Goal: Task Accomplishment & Management: Manage account settings

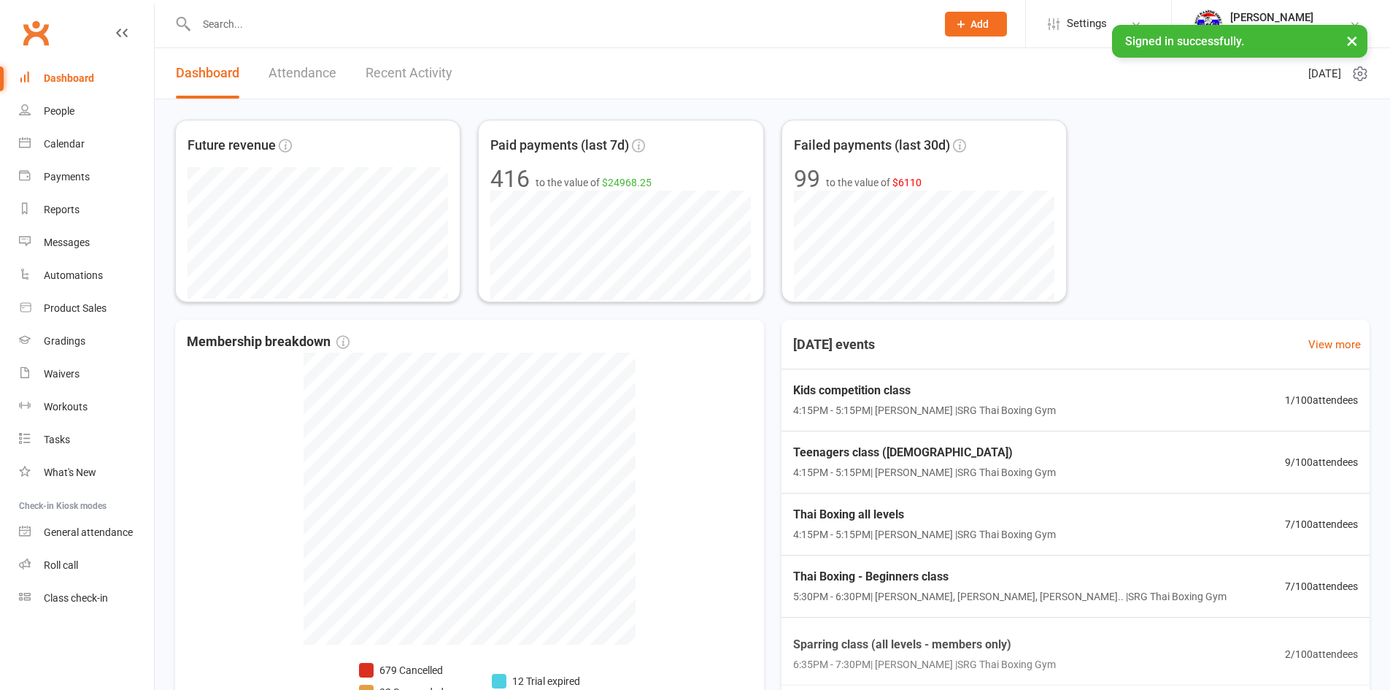
click at [411, 69] on link "Recent Activity" at bounding box center [409, 73] width 87 height 50
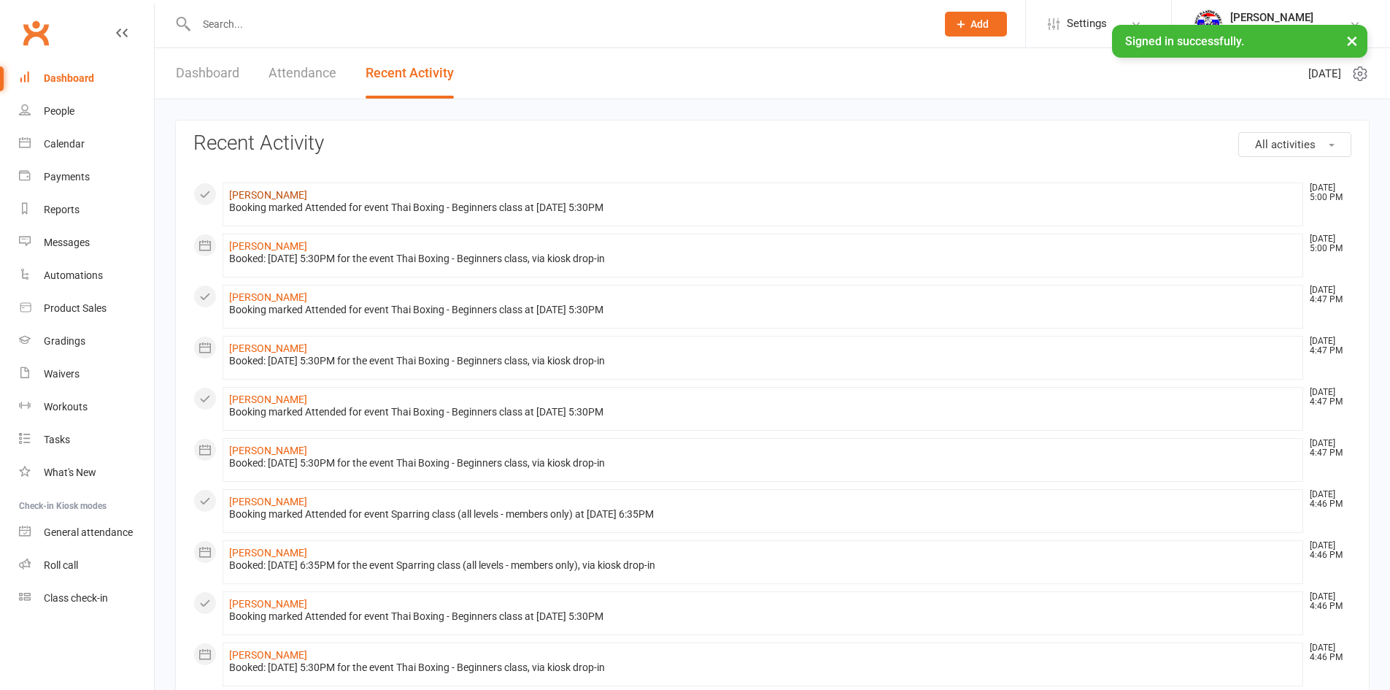
click at [279, 190] on link "[PERSON_NAME]" at bounding box center [268, 195] width 78 height 12
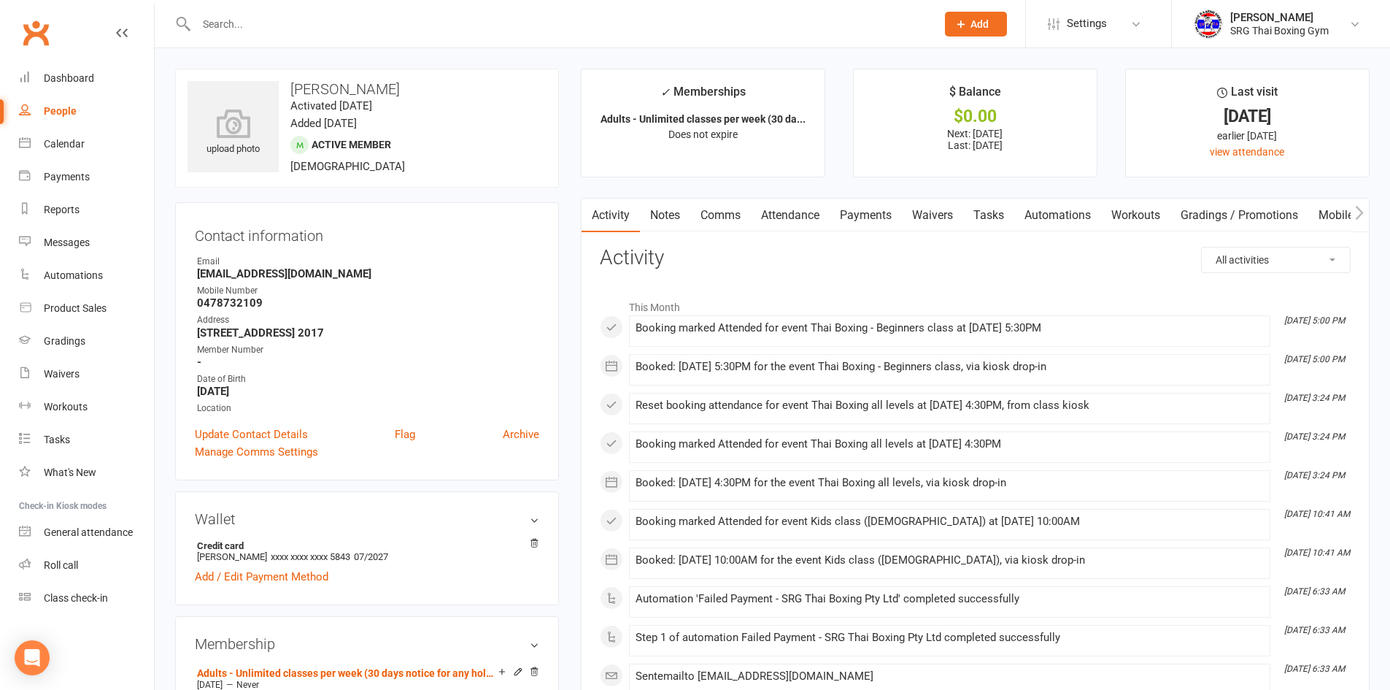
click at [863, 211] on link "Payments" at bounding box center [866, 215] width 72 height 34
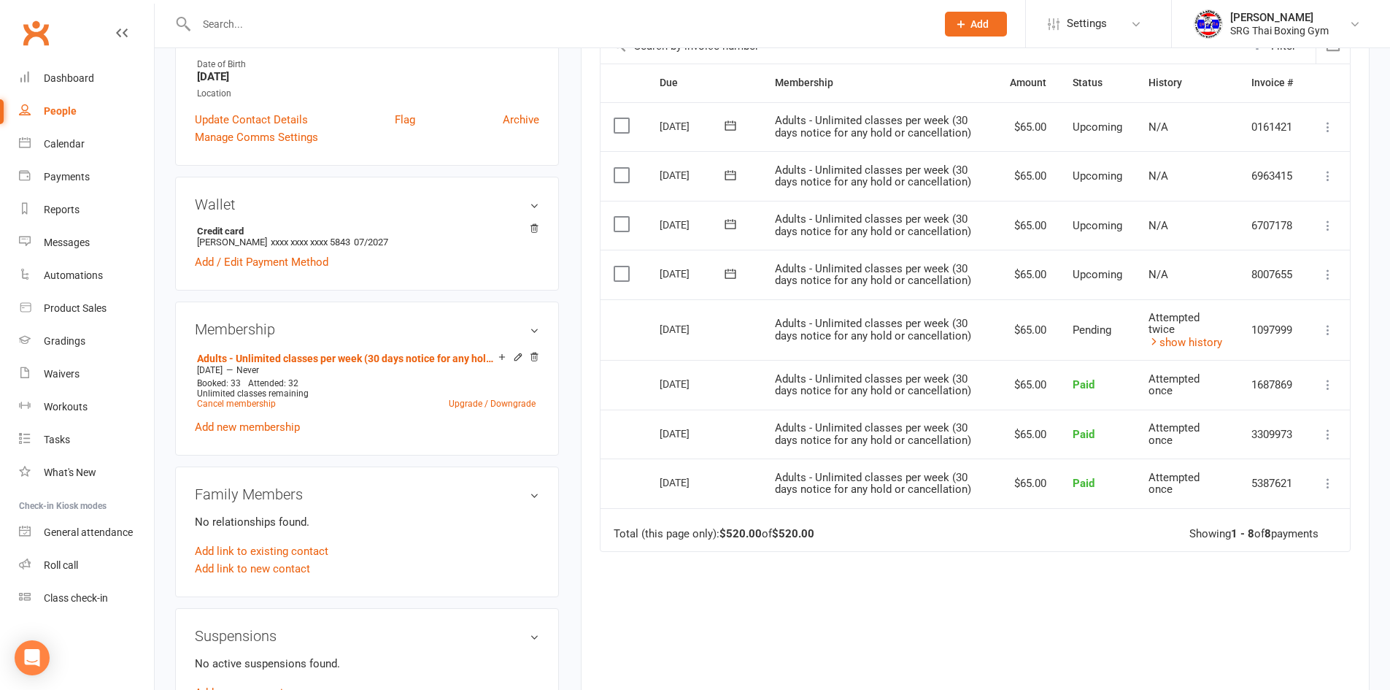
scroll to position [292, 0]
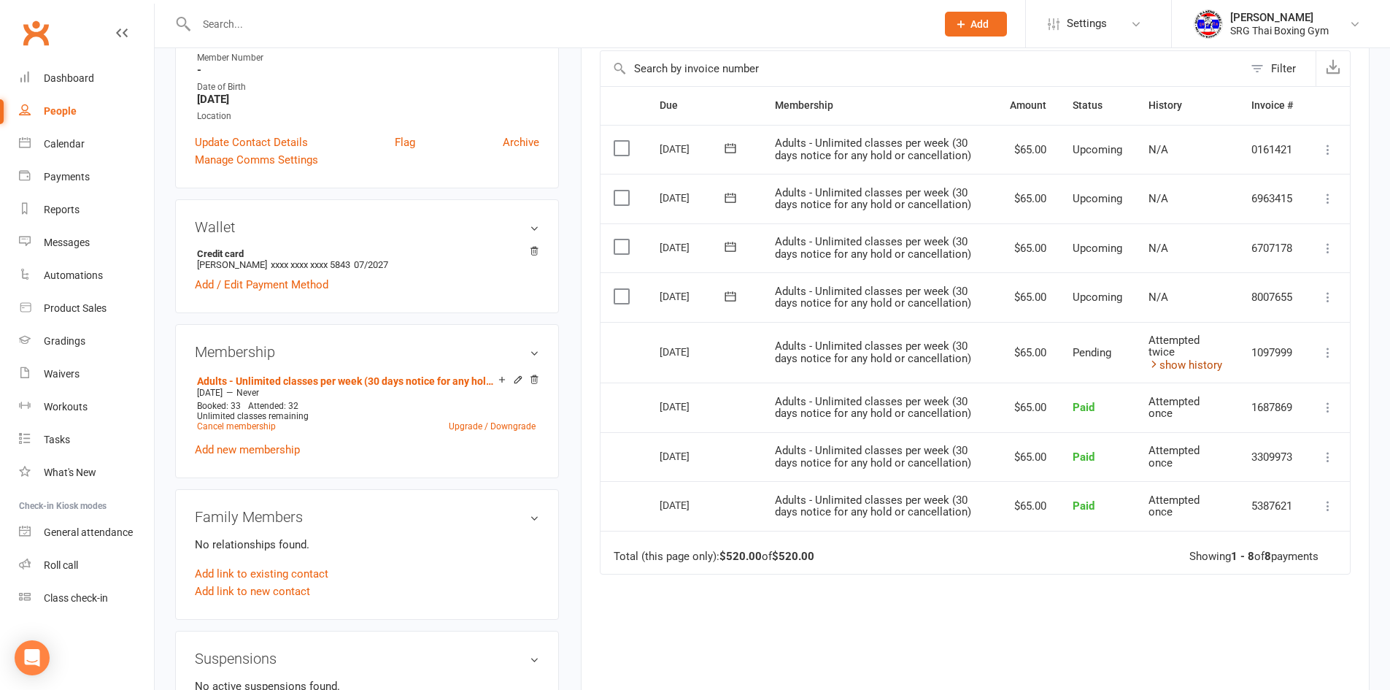
click at [1175, 365] on link "show history" at bounding box center [1186, 364] width 74 height 13
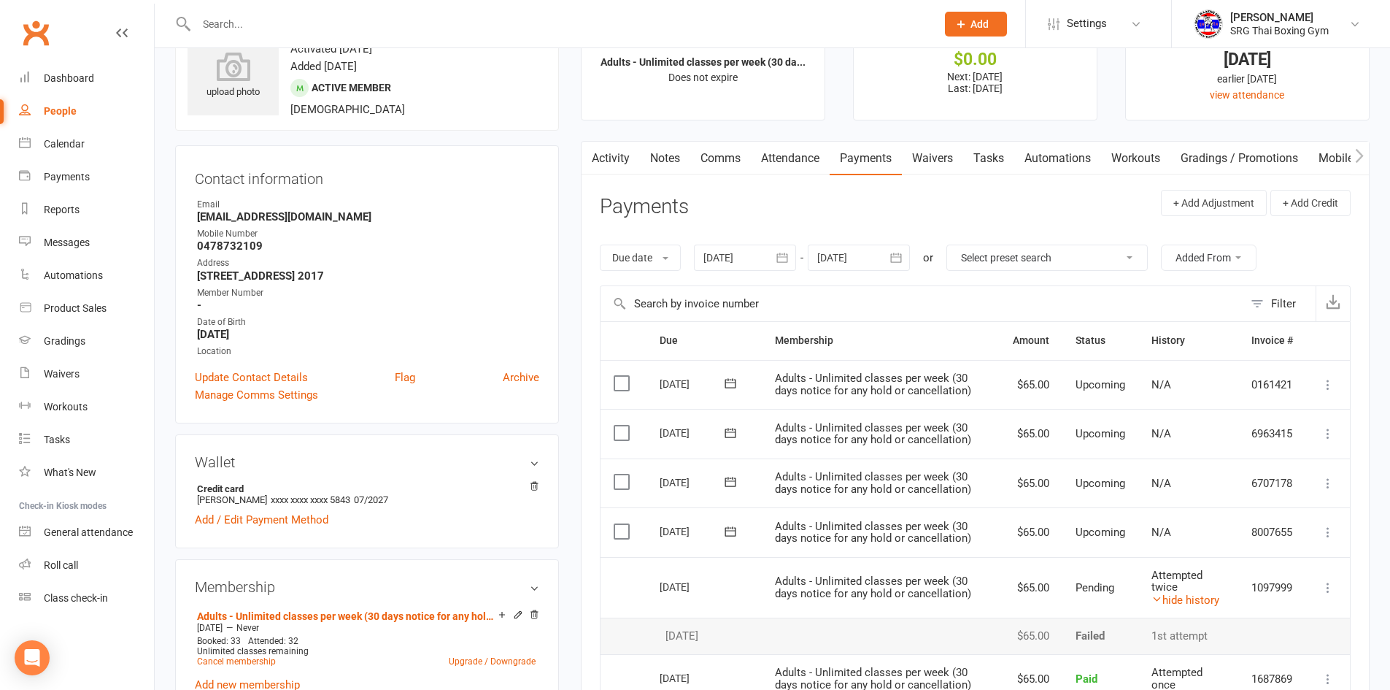
scroll to position [0, 0]
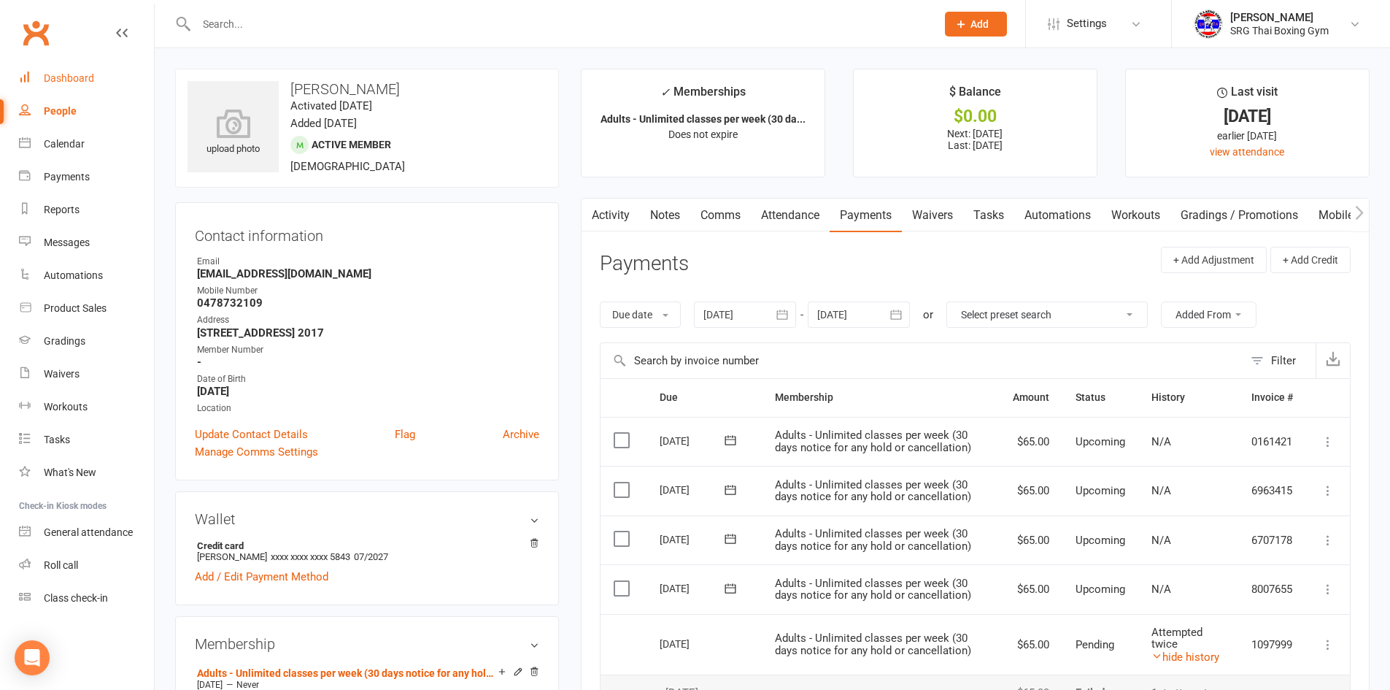
click at [74, 78] on div "Dashboard" at bounding box center [69, 78] width 50 height 12
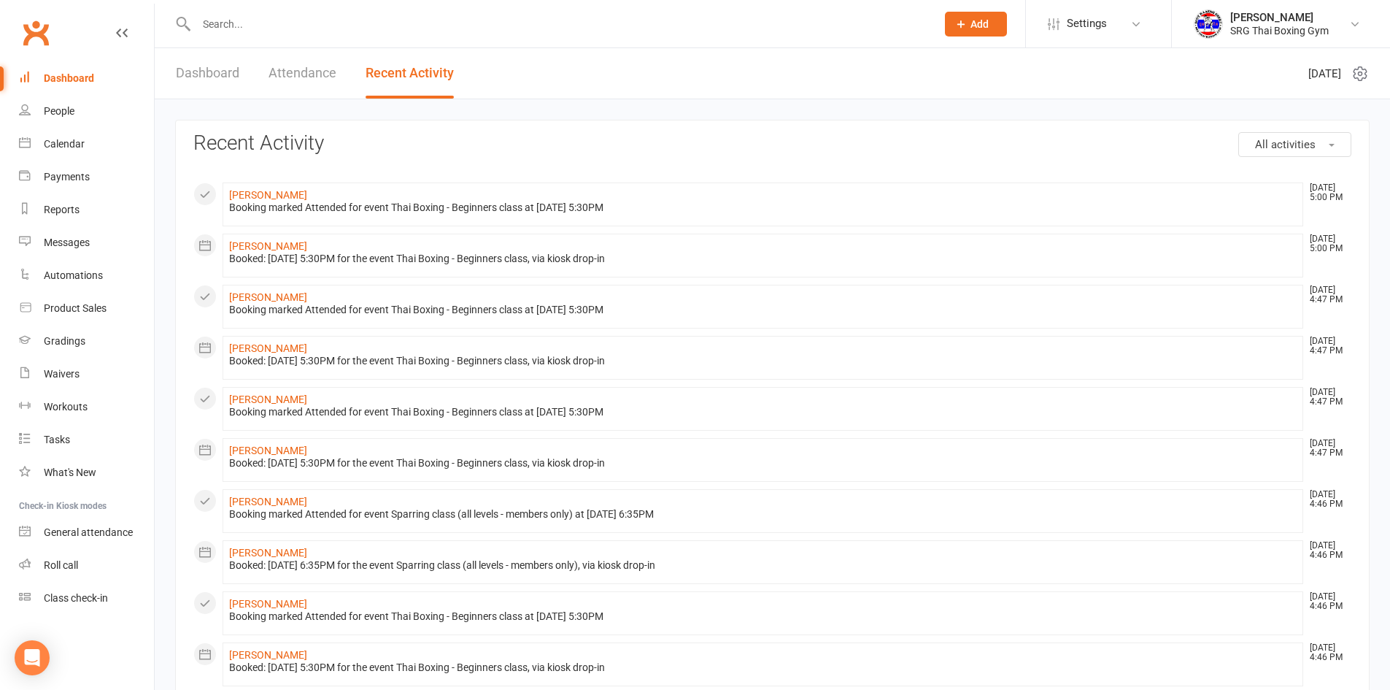
click at [63, 67] on link "Dashboard" at bounding box center [86, 78] width 135 height 33
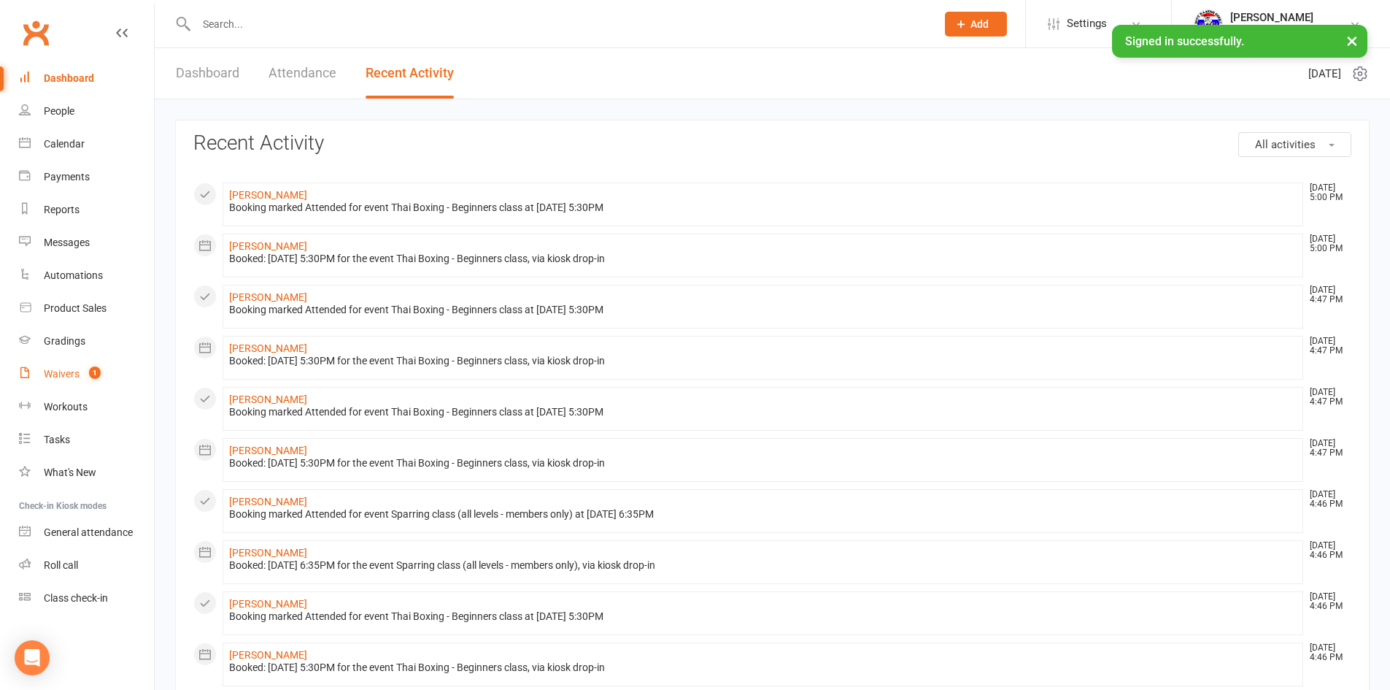
click at [74, 378] on div "Waivers" at bounding box center [62, 374] width 36 height 12
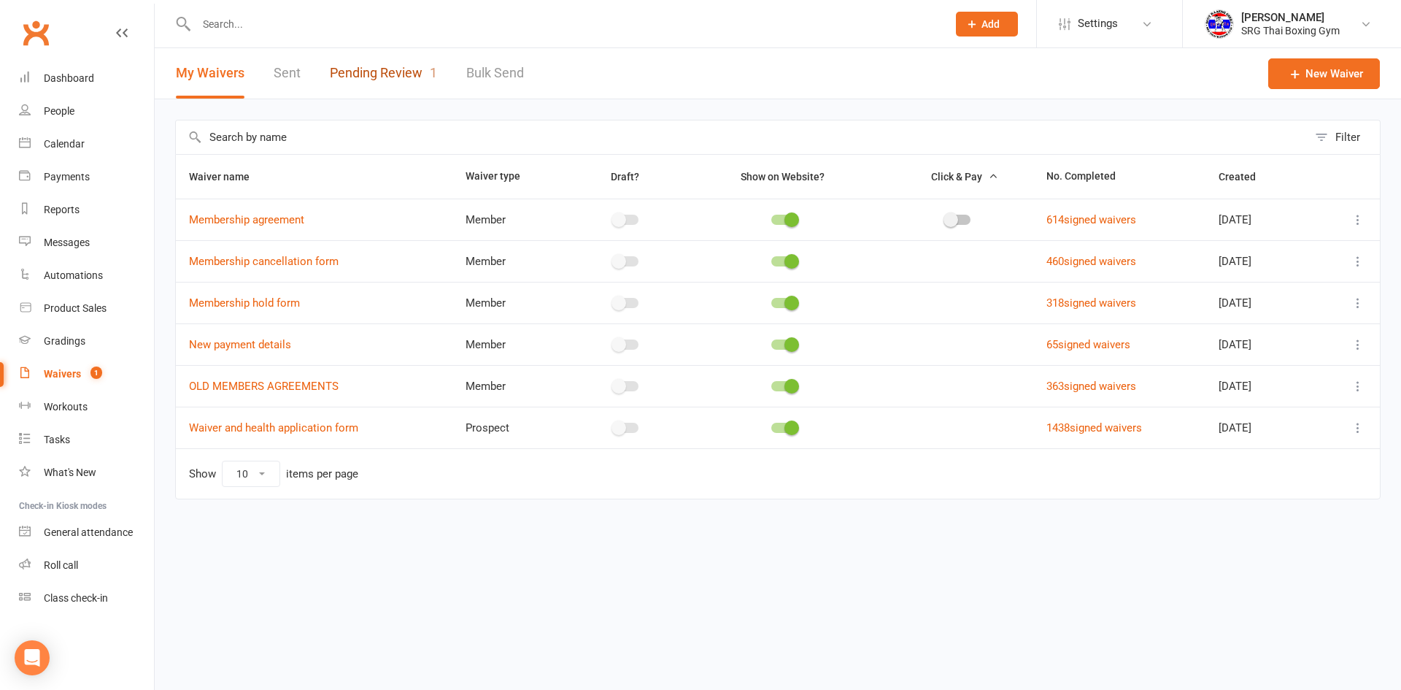
click at [366, 65] on link "Pending Review 1" at bounding box center [383, 73] width 107 height 50
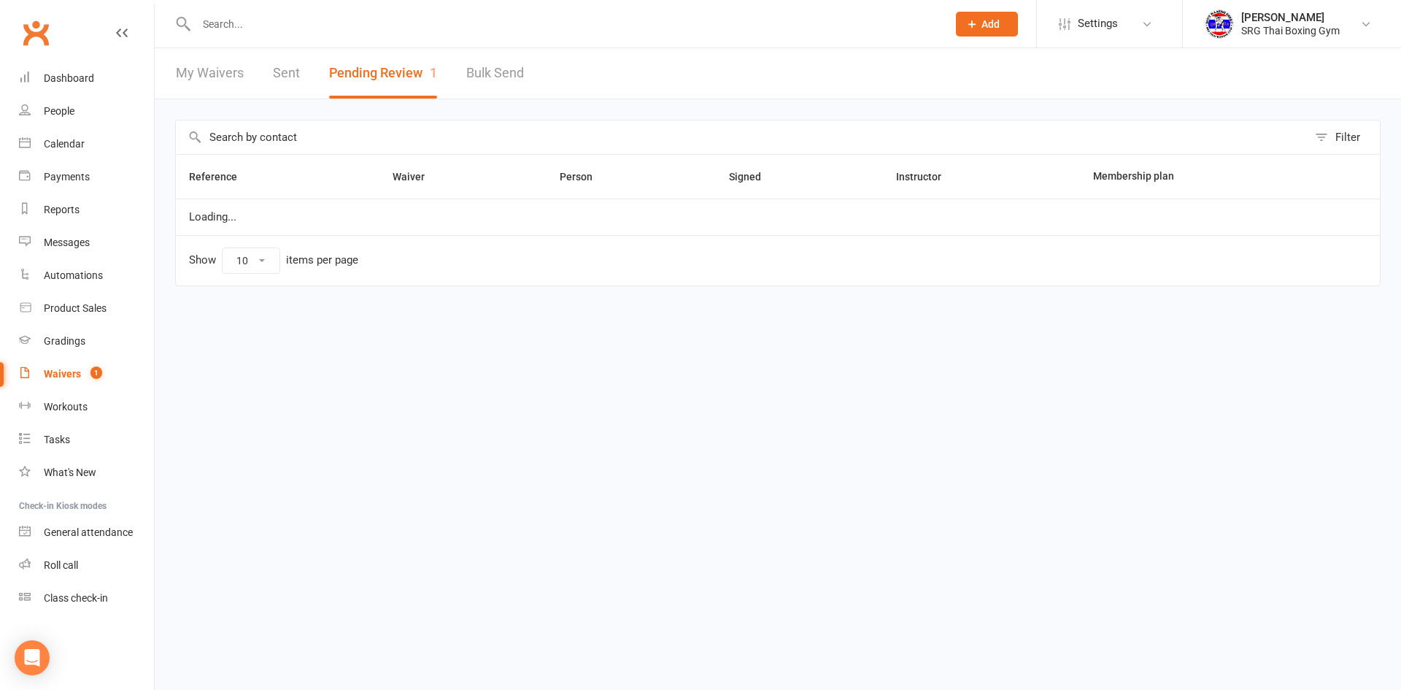
select select "100"
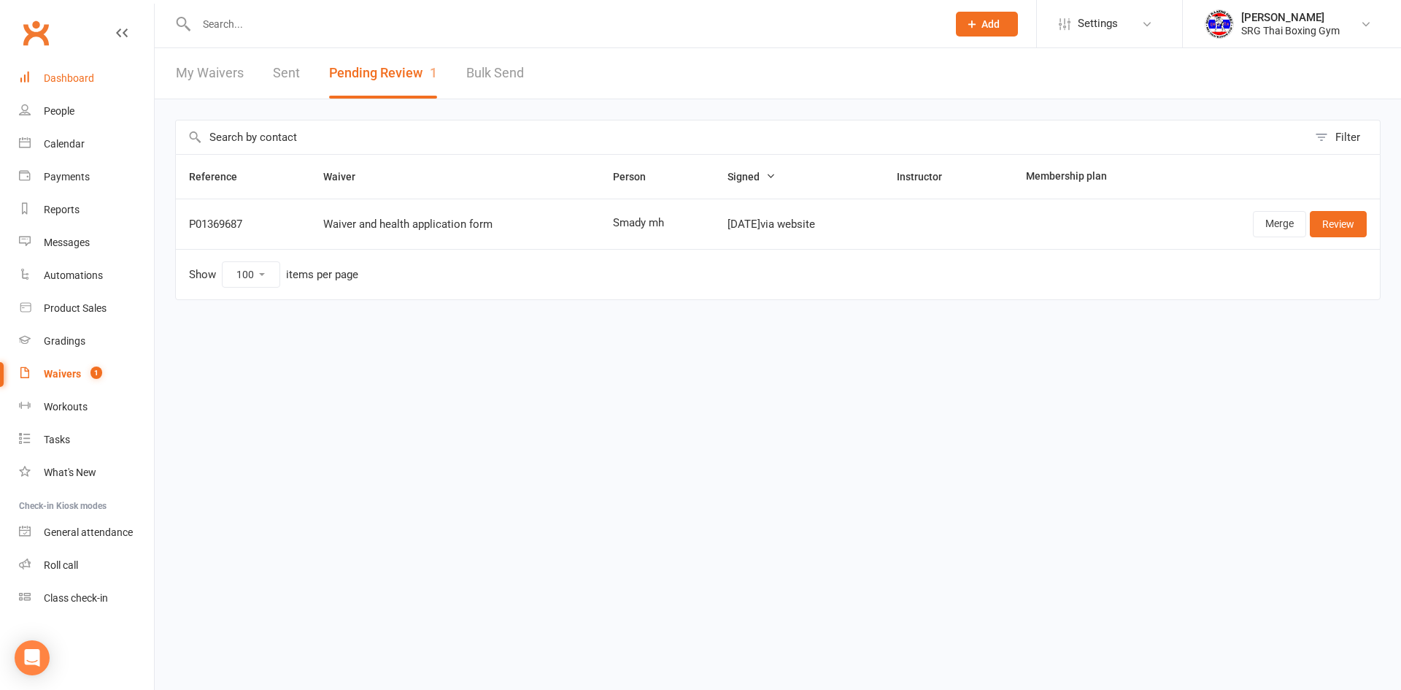
click at [73, 82] on div "Dashboard" at bounding box center [69, 78] width 50 height 12
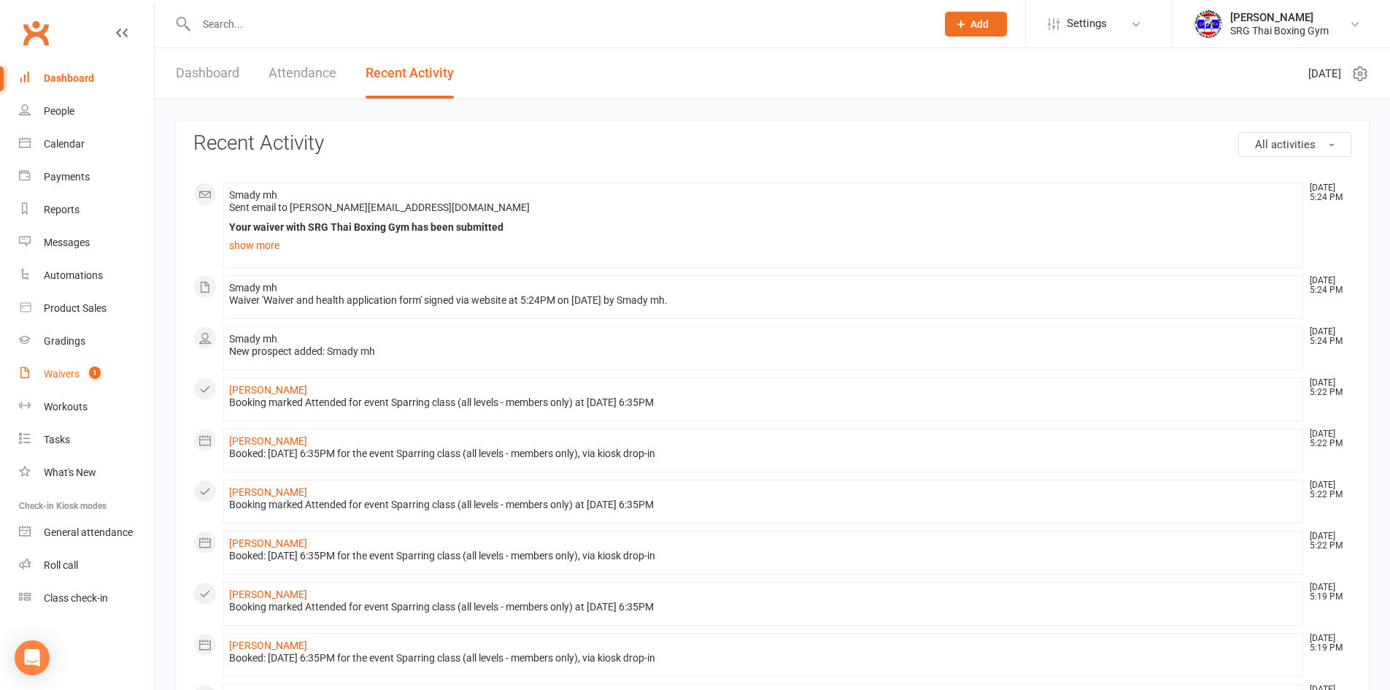
click at [75, 369] on div "Waivers" at bounding box center [62, 374] width 36 height 12
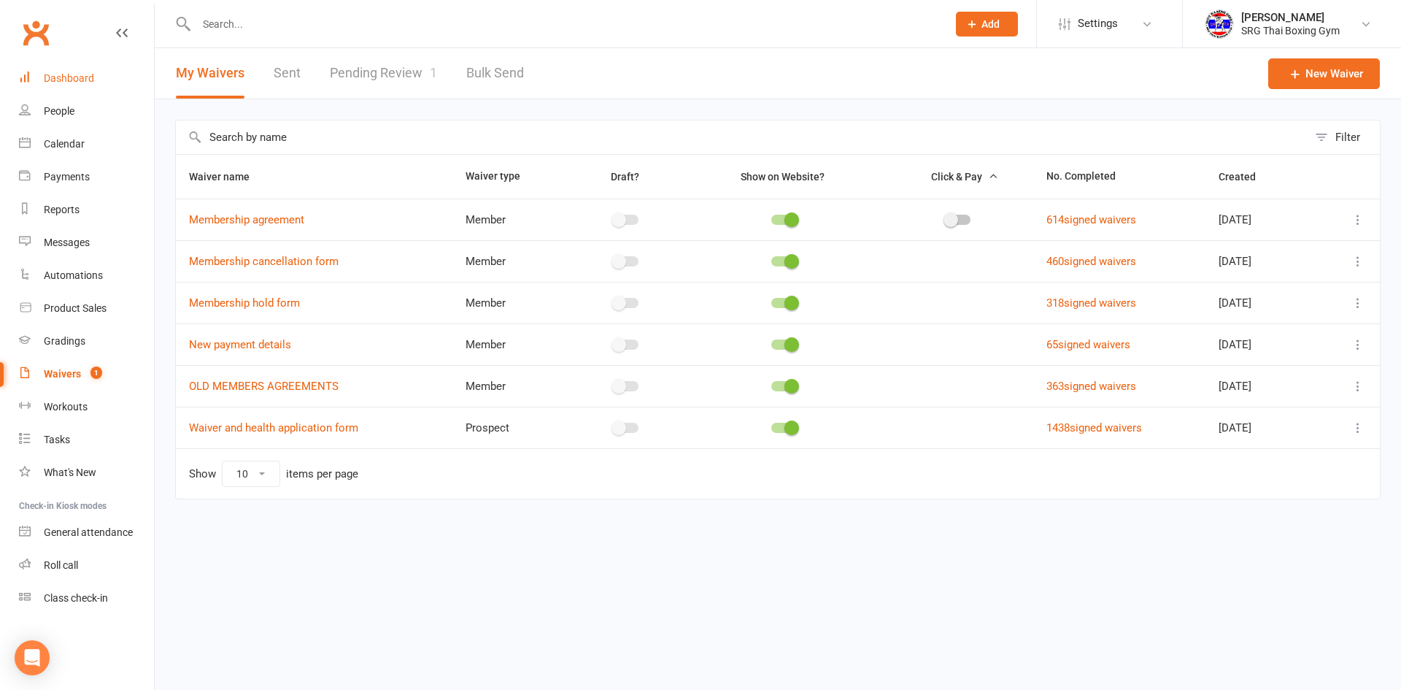
click at [73, 76] on div "Dashboard" at bounding box center [69, 78] width 50 height 12
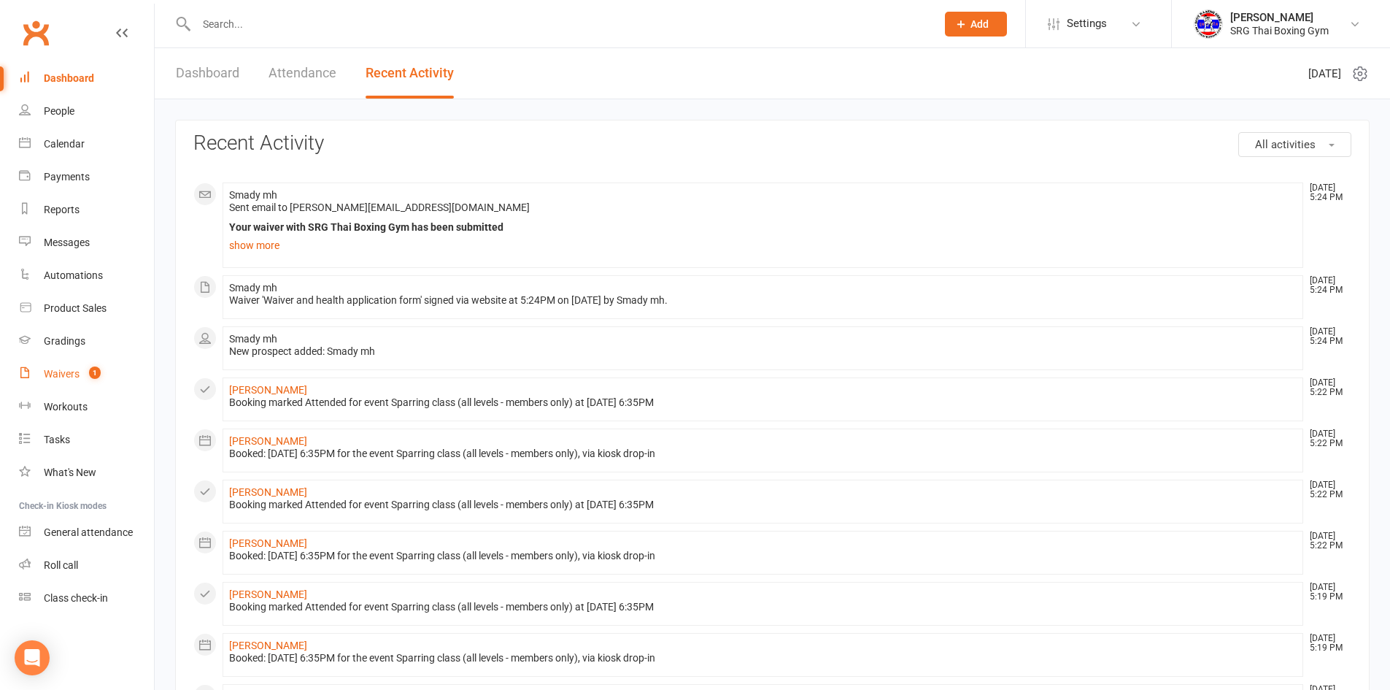
click at [53, 374] on div "Waivers" at bounding box center [62, 374] width 36 height 12
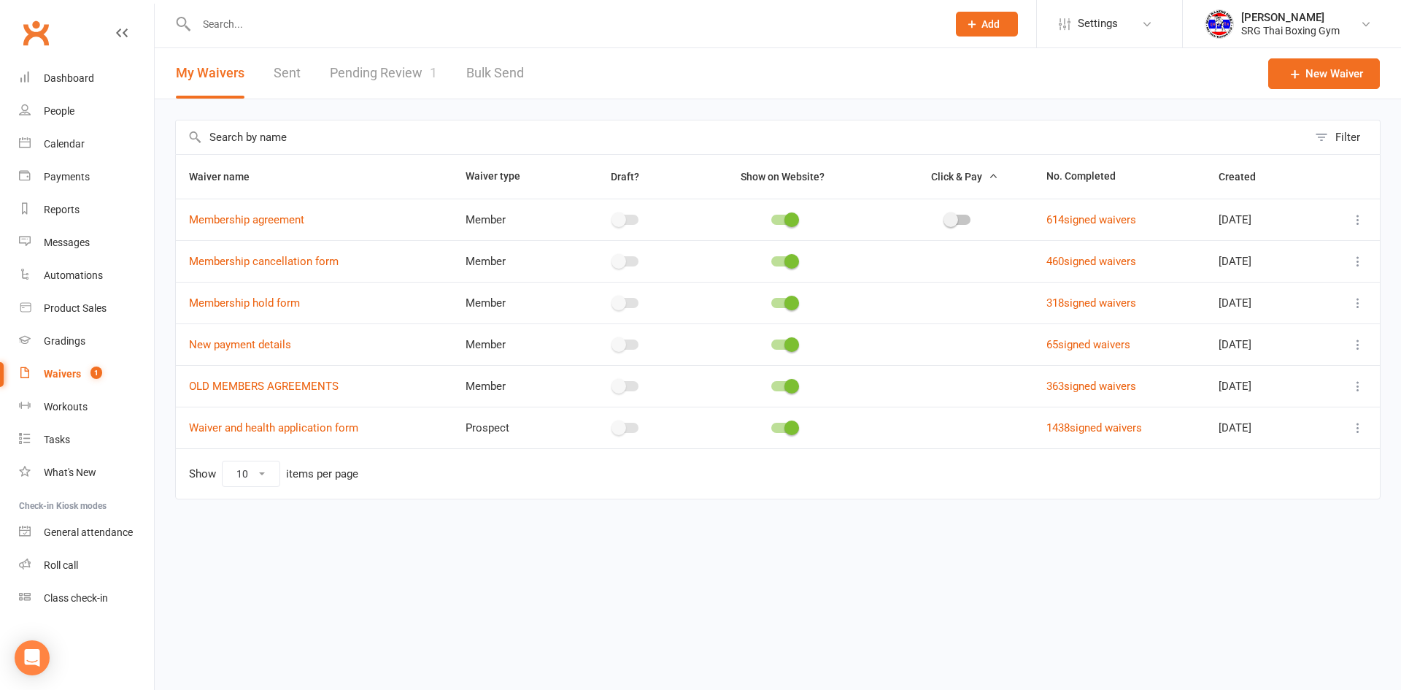
click at [422, 62] on link "Pending Review 1" at bounding box center [383, 73] width 107 height 50
select select "100"
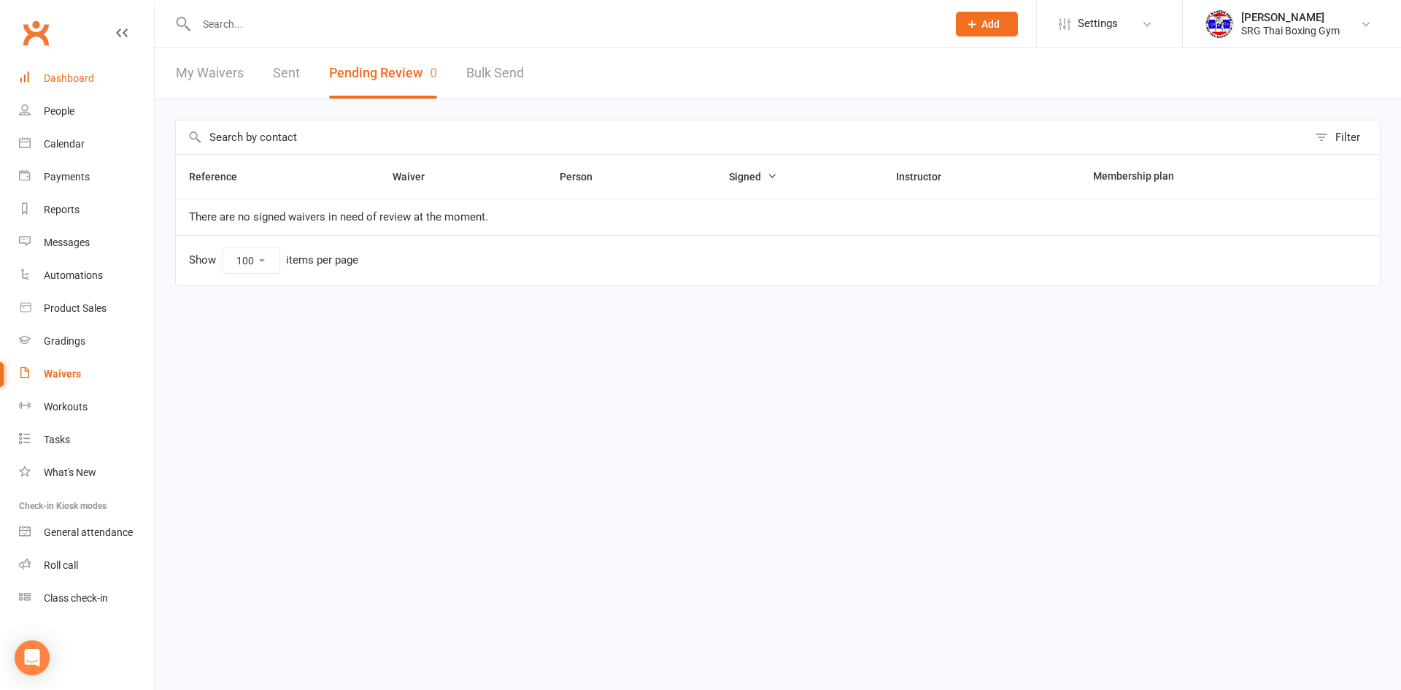
click at [74, 74] on div "Dashboard" at bounding box center [69, 78] width 50 height 12
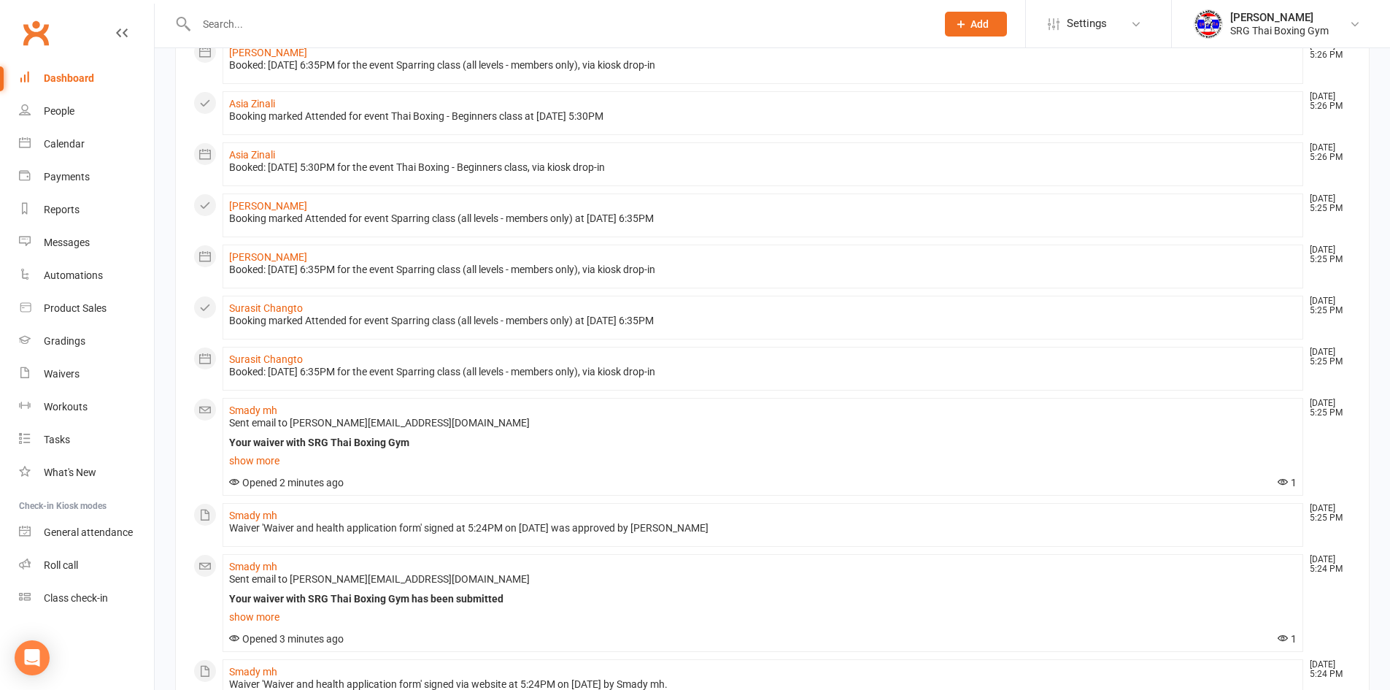
scroll to position [219, 0]
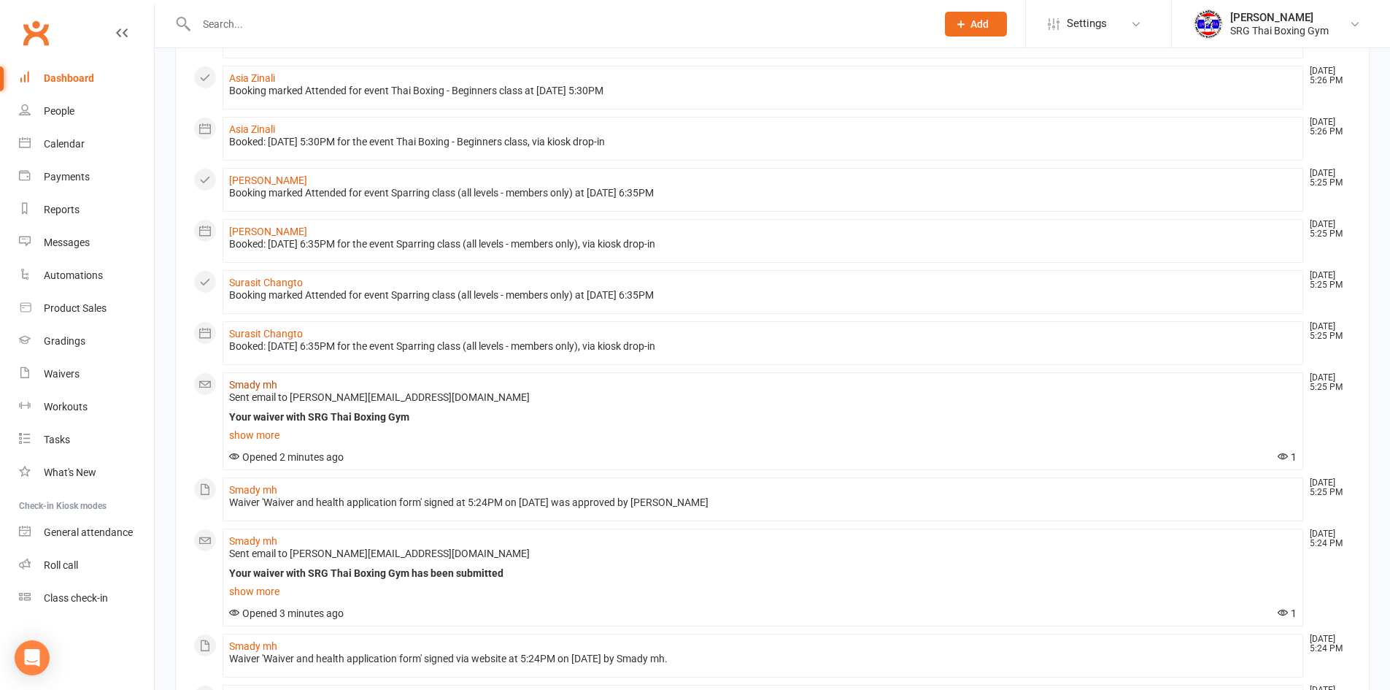
click at [257, 385] on link "Smady mh" at bounding box center [253, 385] width 48 height 12
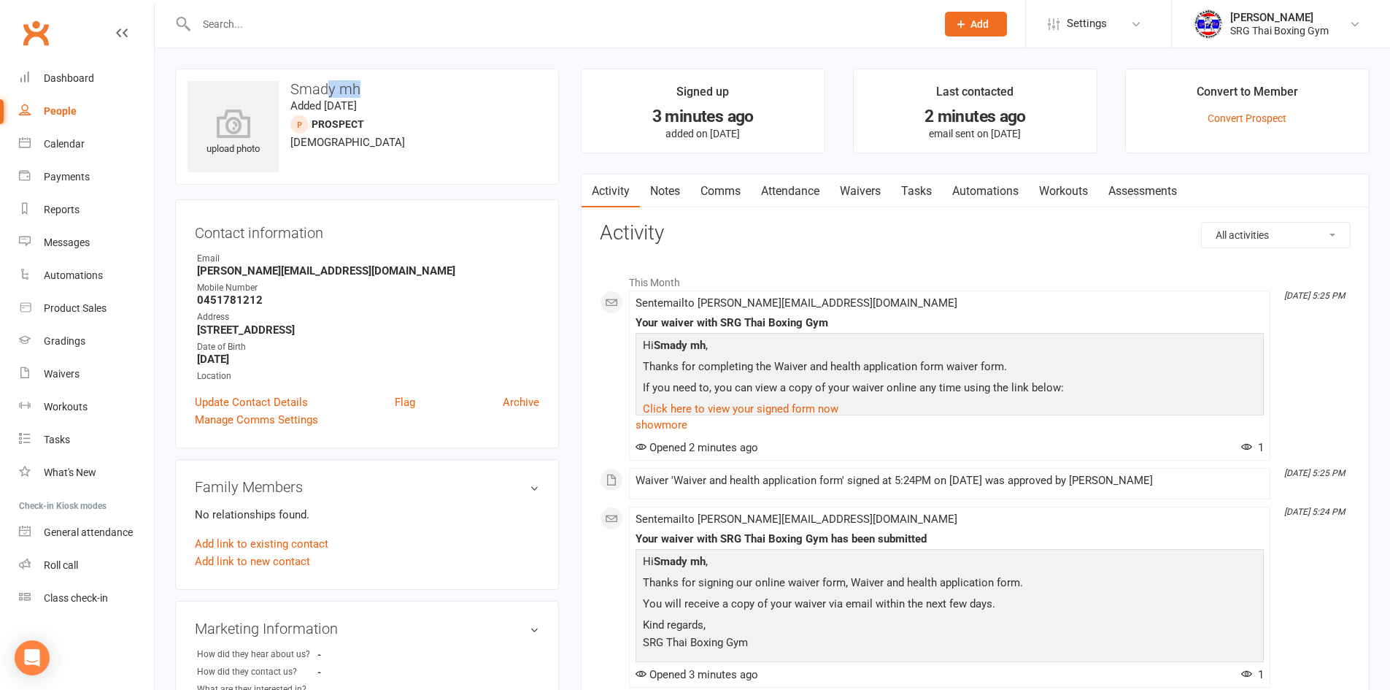
drag, startPoint x: 365, startPoint y: 83, endPoint x: 331, endPoint y: 85, distance: 33.6
click at [331, 85] on h3 "Smady mh" at bounding box center [367, 89] width 359 height 16
drag, startPoint x: 198, startPoint y: 273, endPoint x: 316, endPoint y: 272, distance: 118.2
click at [316, 272] on strong "[PERSON_NAME][EMAIL_ADDRESS][DOMAIN_NAME]" at bounding box center [368, 270] width 342 height 13
click at [574, 269] on main "Signed up 3 minutes ago added on [DATE] Last contacted 2 minutes ago email sent…" at bounding box center [975, 441] width 811 height 745
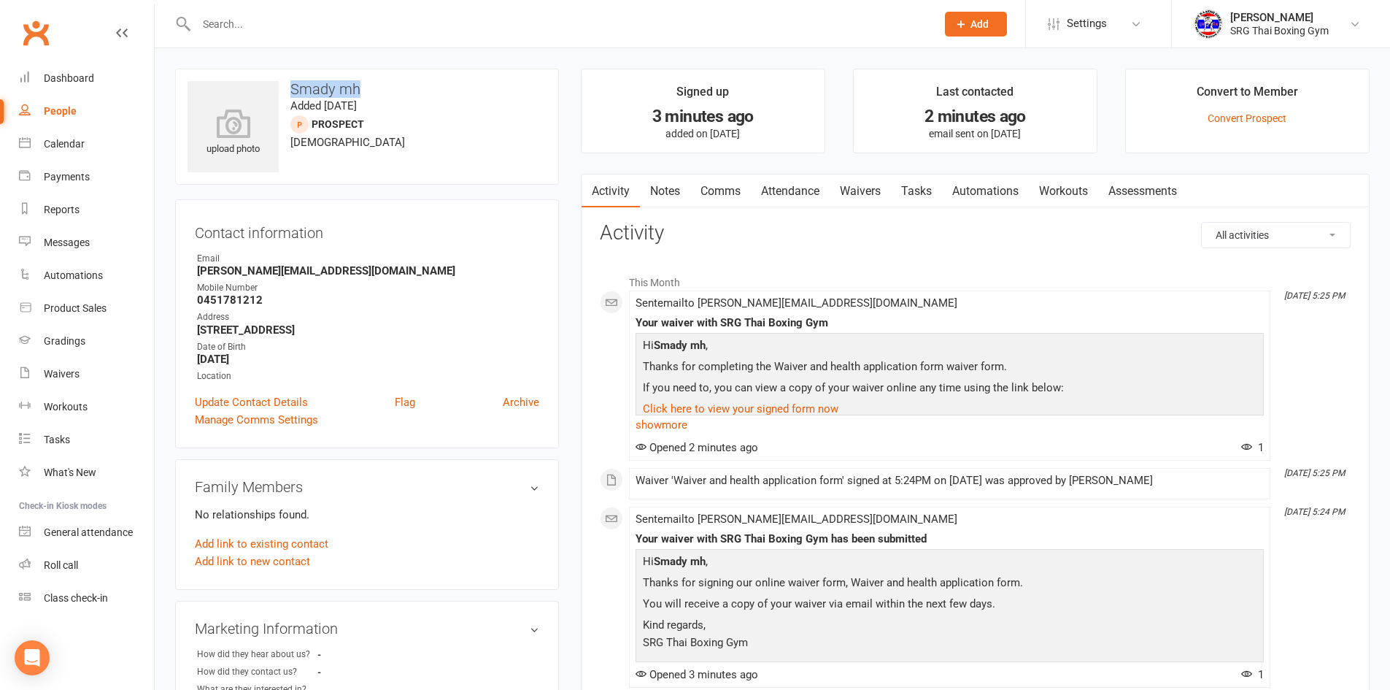
drag, startPoint x: 367, startPoint y: 88, endPoint x: 291, endPoint y: 88, distance: 75.9
click at [291, 88] on h3 "Smady mh" at bounding box center [367, 89] width 359 height 16
copy h3 "Smady mh"
click at [573, 417] on main "Signed up 3 minutes ago added on [DATE] Last contacted 2 minutes ago email sent…" at bounding box center [975, 441] width 811 height 745
click at [82, 82] on div "Dashboard" at bounding box center [69, 78] width 50 height 12
